Goal: Task Accomplishment & Management: Manage account settings

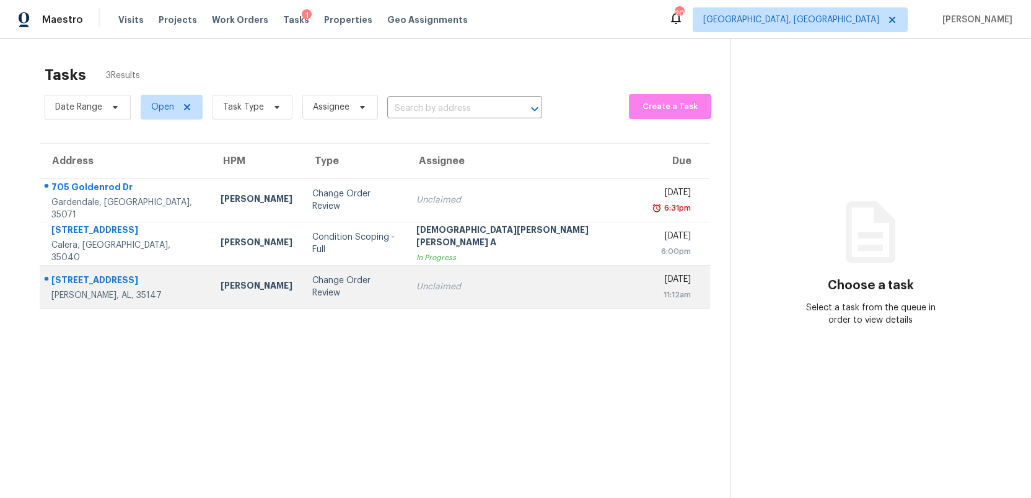
click at [368, 286] on div "Change Order Review" at bounding box center [354, 286] width 84 height 25
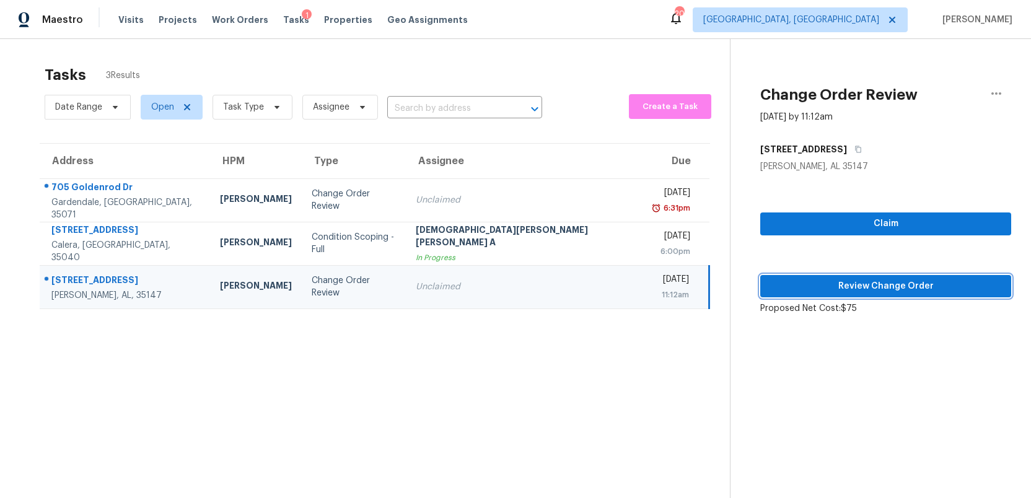
click at [912, 282] on span "Review Change Order" at bounding box center [885, 286] width 231 height 15
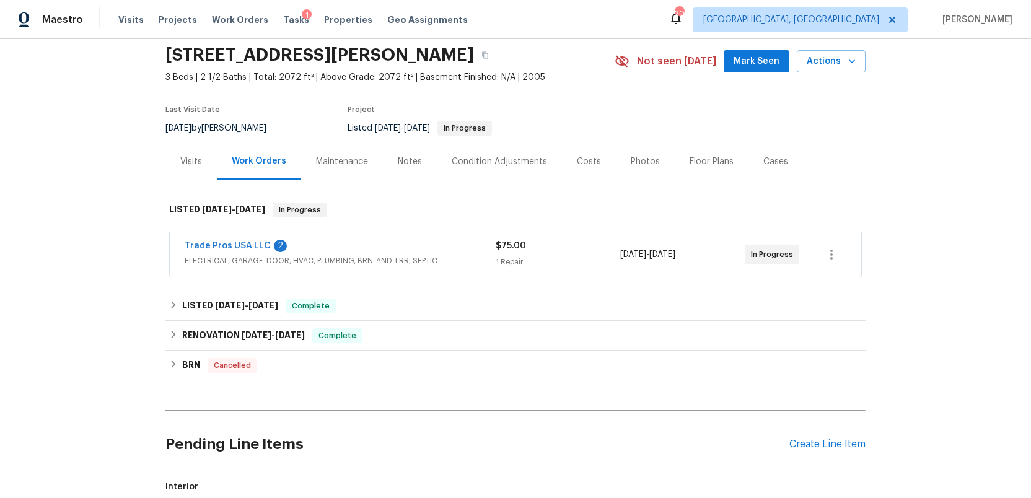
scroll to position [55, 0]
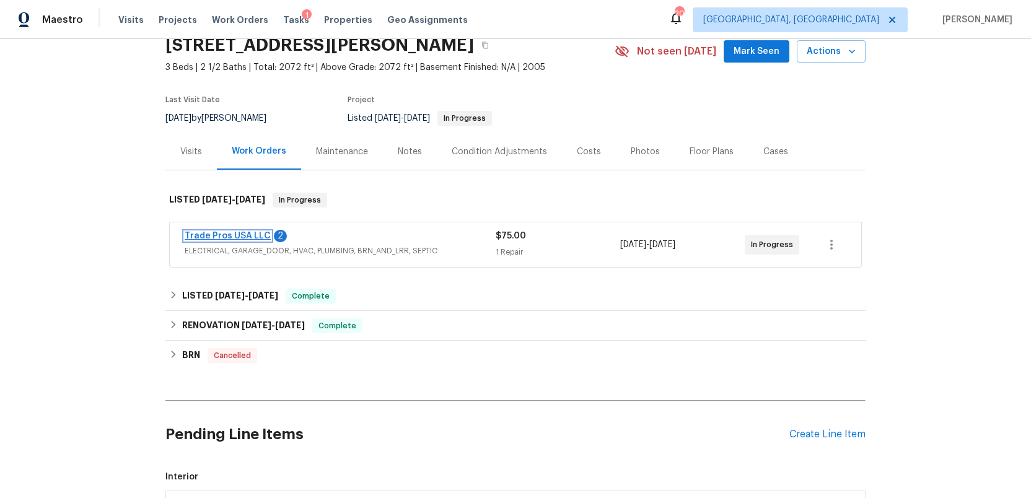
click at [201, 237] on link "Trade Pros USA LLC" at bounding box center [228, 236] width 86 height 9
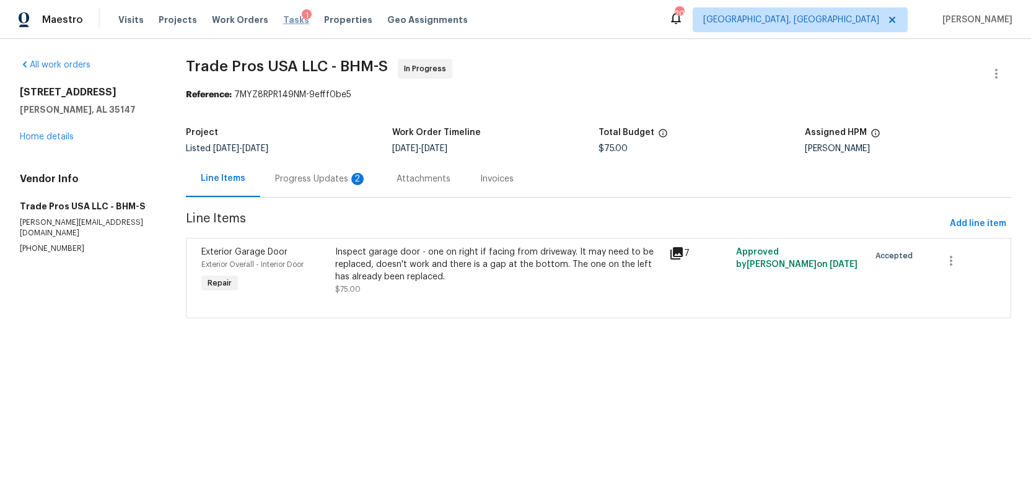
click at [283, 18] on span "Tasks" at bounding box center [296, 19] width 26 height 9
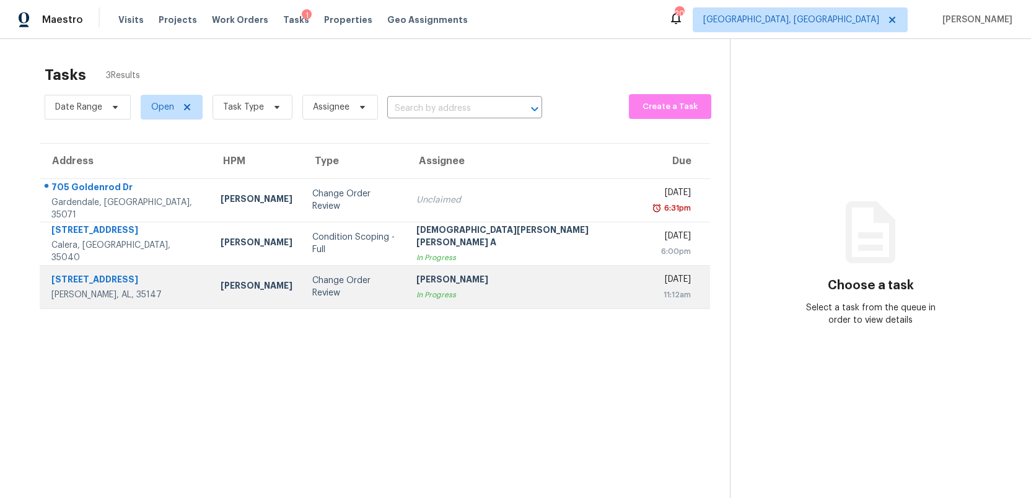
click at [534, 291] on div "In Progress" at bounding box center [525, 295] width 218 height 12
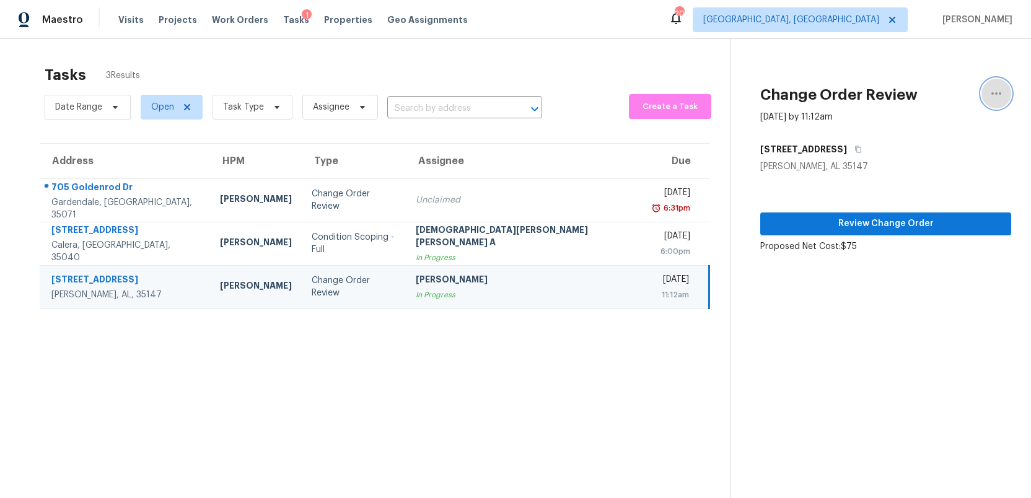
click at [995, 87] on icon "button" at bounding box center [996, 93] width 15 height 15
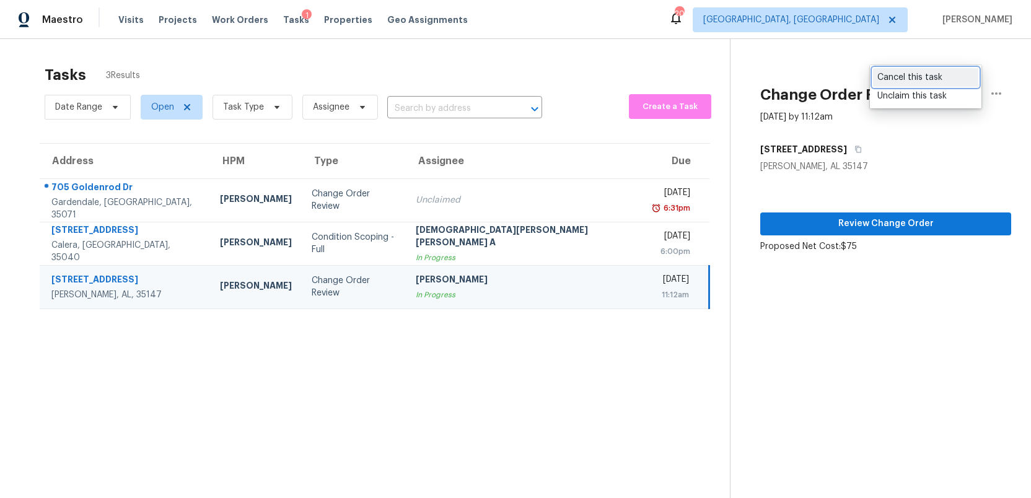
click at [916, 77] on div "Cancel this task" at bounding box center [925, 77] width 97 height 12
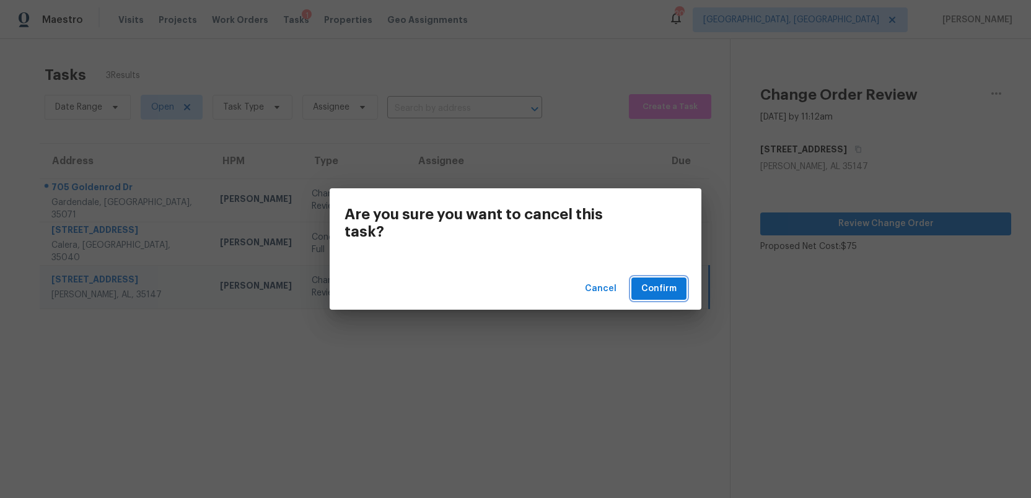
click at [653, 292] on span "Confirm" at bounding box center [658, 288] width 35 height 15
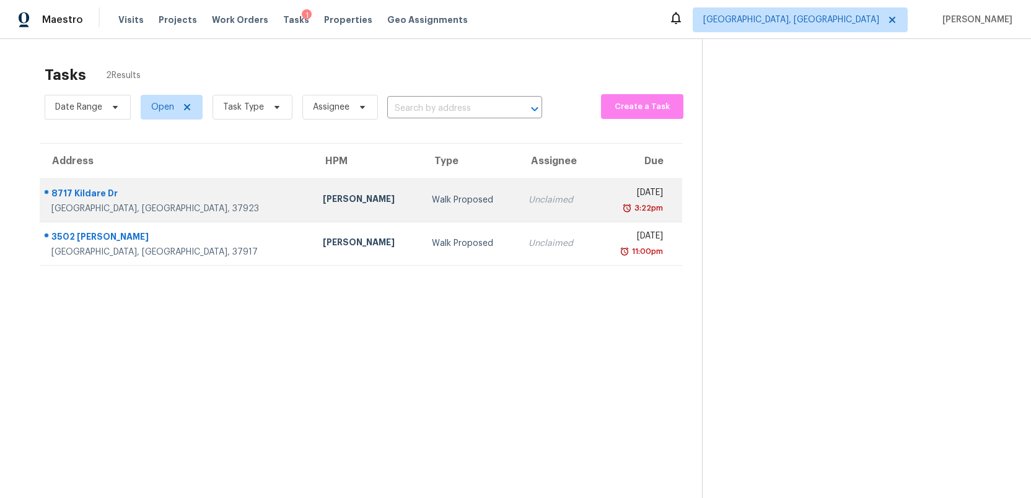
click at [432, 201] on div "Walk Proposed" at bounding box center [470, 200] width 77 height 12
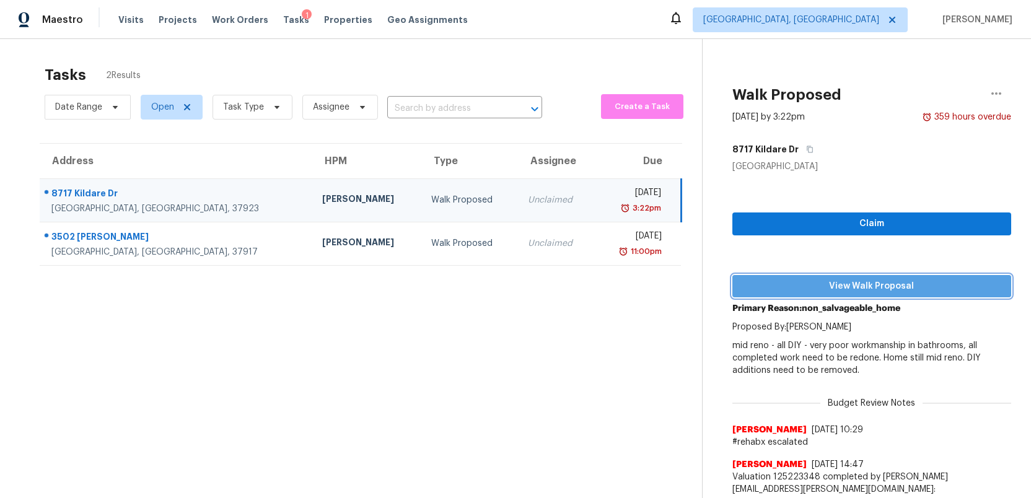
click at [867, 289] on span "View Walk Proposal" at bounding box center [871, 286] width 259 height 15
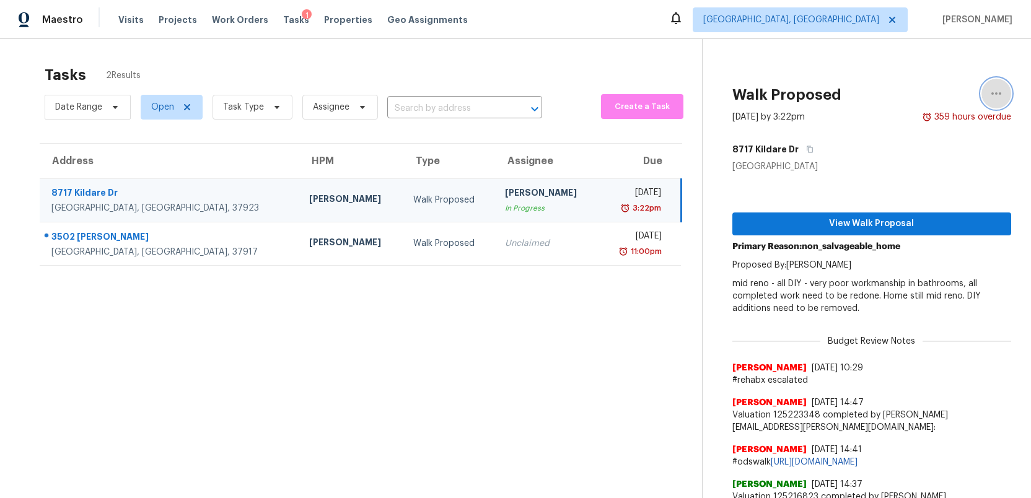
click at [999, 89] on icon "button" at bounding box center [996, 93] width 15 height 15
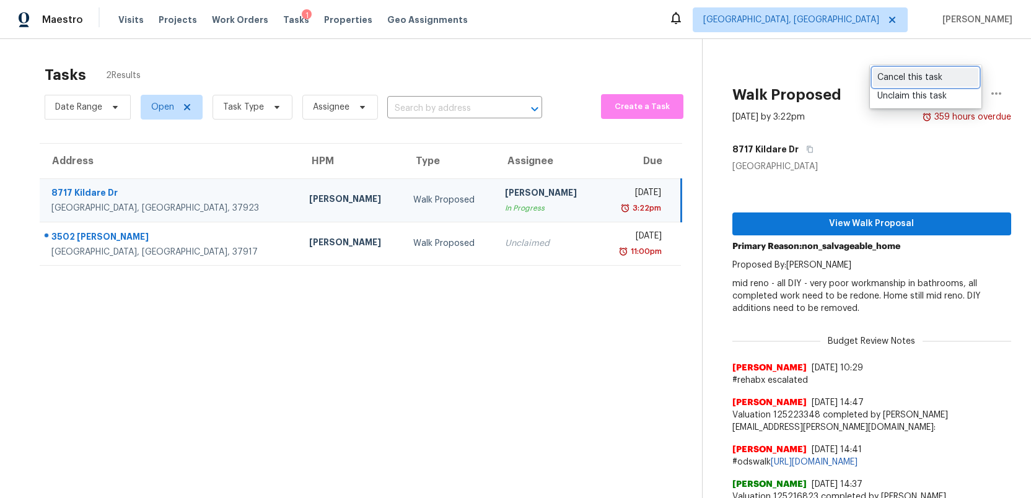
click at [918, 77] on div "Cancel this task" at bounding box center [925, 77] width 97 height 12
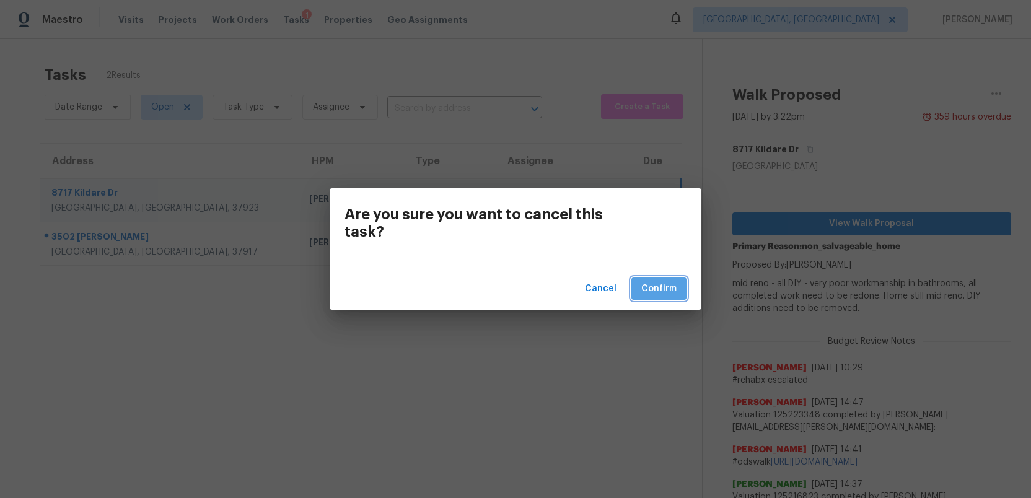
click at [652, 285] on span "Confirm" at bounding box center [658, 288] width 35 height 15
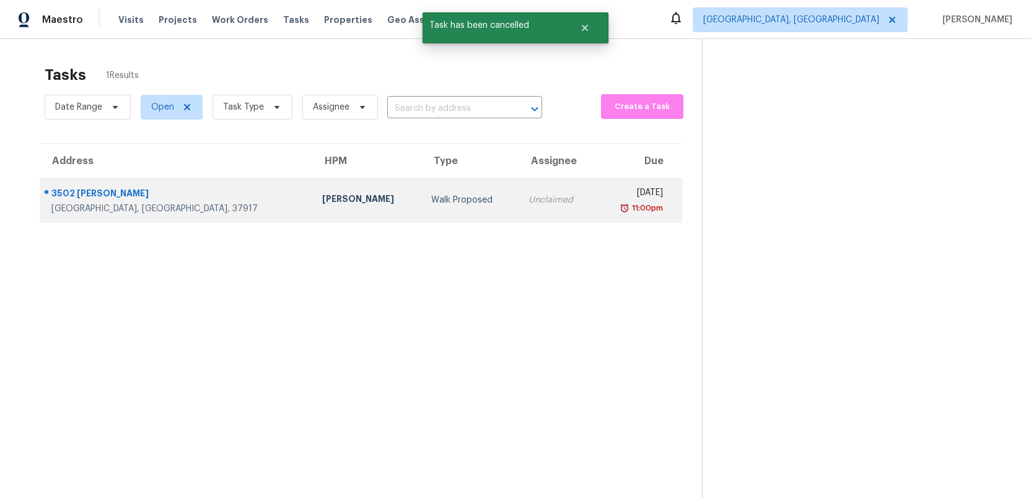
click at [605, 200] on div "[DATE]" at bounding box center [634, 193] width 58 height 15
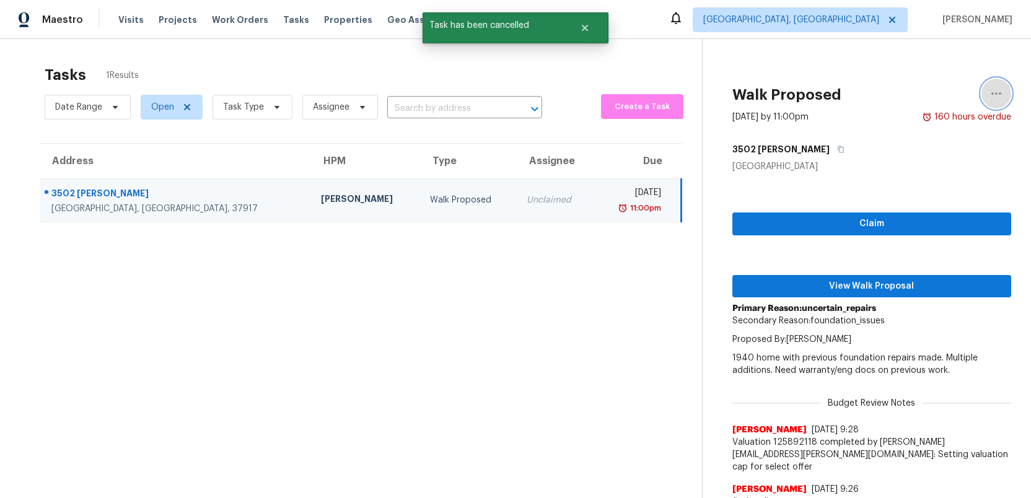
click at [992, 94] on icon "button" at bounding box center [996, 93] width 10 height 2
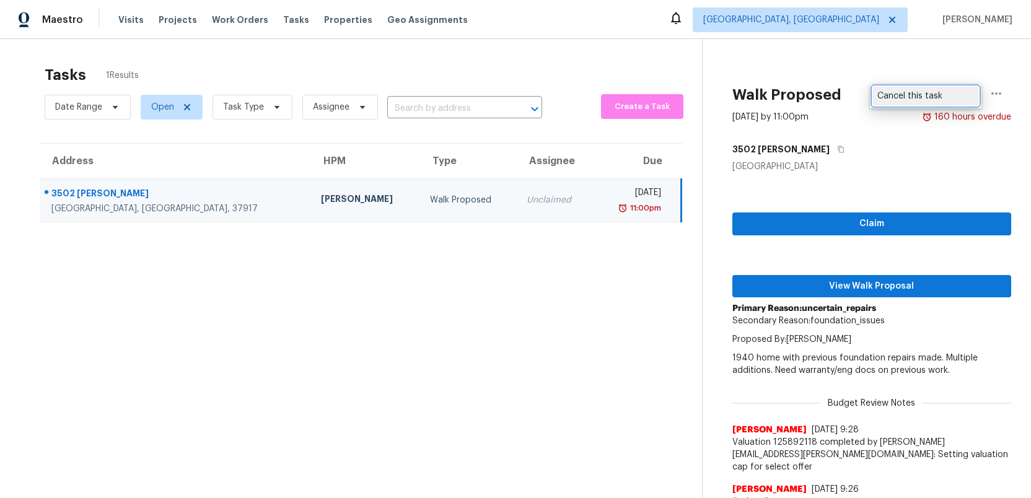
click at [913, 97] on div "Cancel this task" at bounding box center [925, 96] width 97 height 12
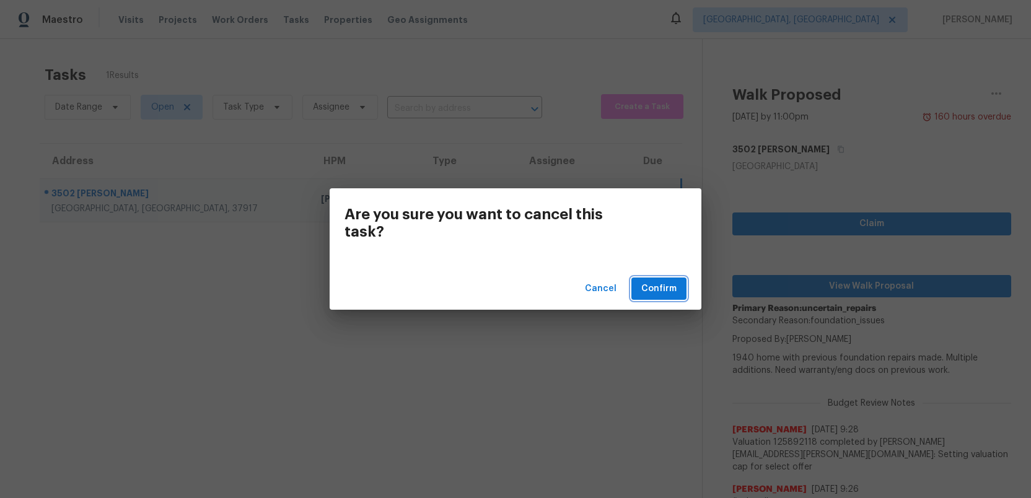
click at [662, 289] on span "Confirm" at bounding box center [658, 288] width 35 height 15
